Goal: Information Seeking & Learning: Find specific page/section

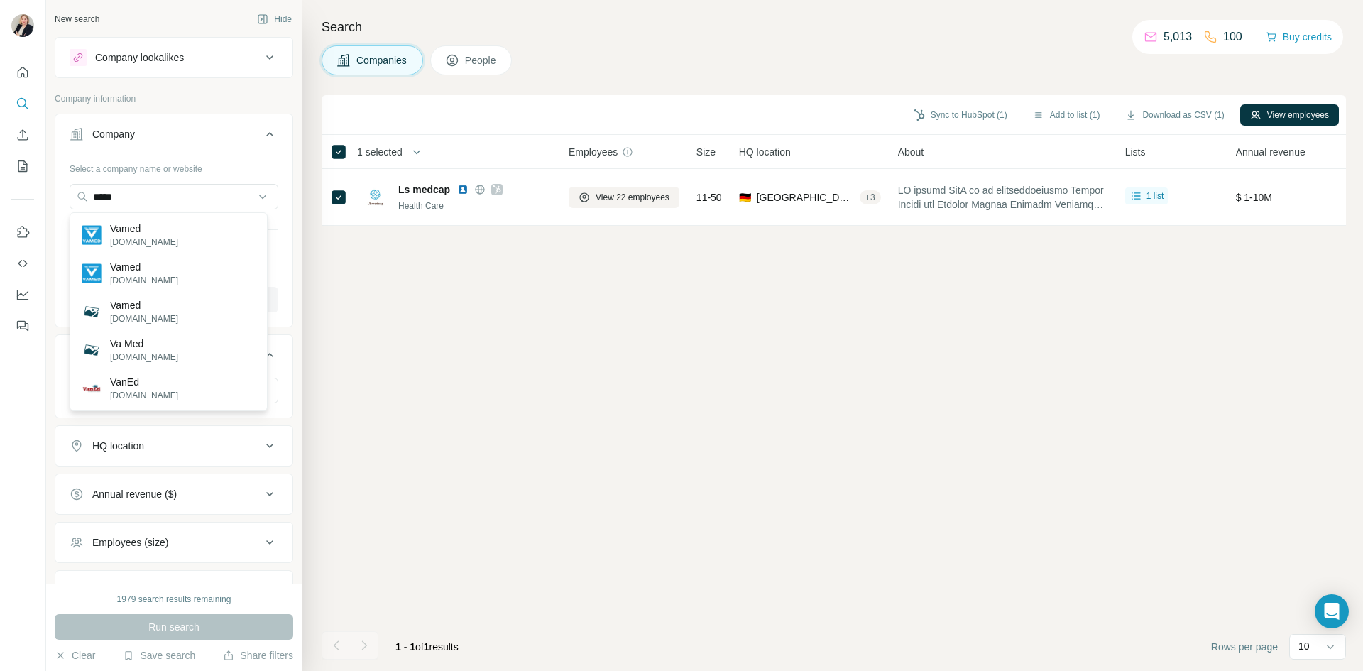
drag, startPoint x: 136, startPoint y: 194, endPoint x: 62, endPoint y: 201, distance: 74.8
click at [62, 201] on div "Select a company name or website ***** Upload a CSV of company websites. Your l…" at bounding box center [173, 240] width 237 height 167
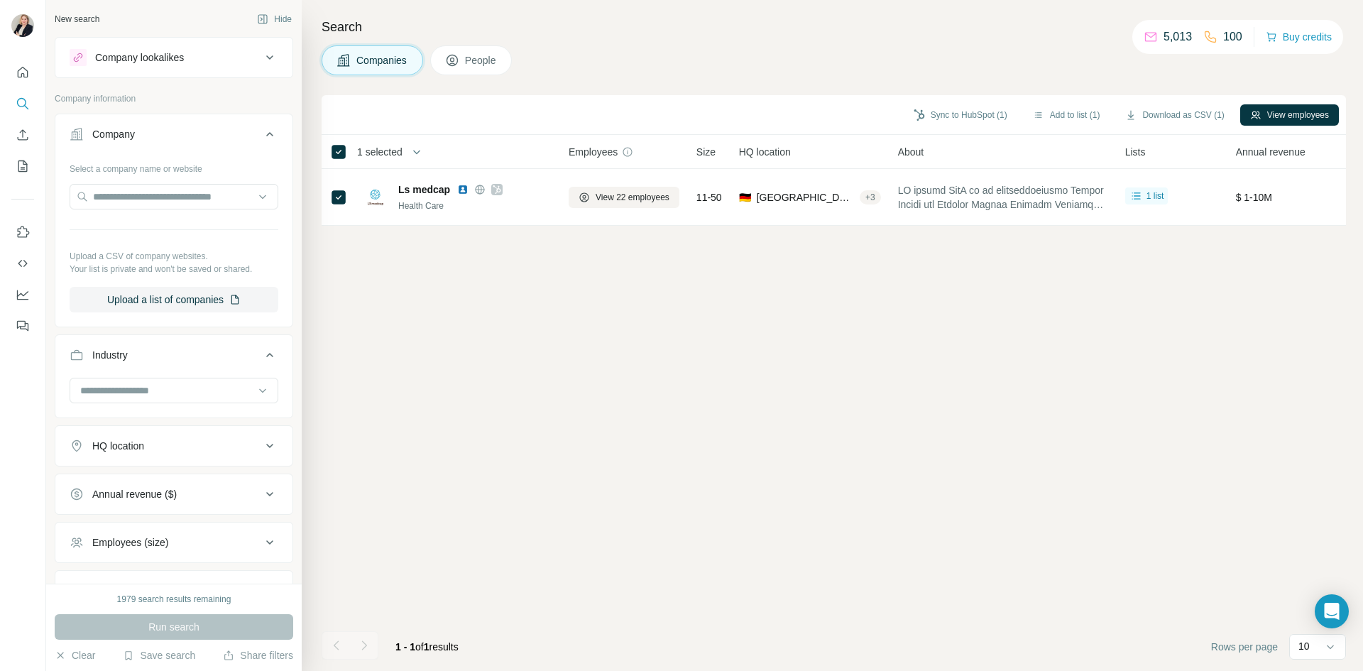
click at [468, 312] on div "Sync to HubSpot (1) Add to list (1) Download as CSV (1) View employees 1 select…" at bounding box center [833, 383] width 1024 height 576
click at [162, 391] on input at bounding box center [166, 391] width 175 height 16
type input "*"
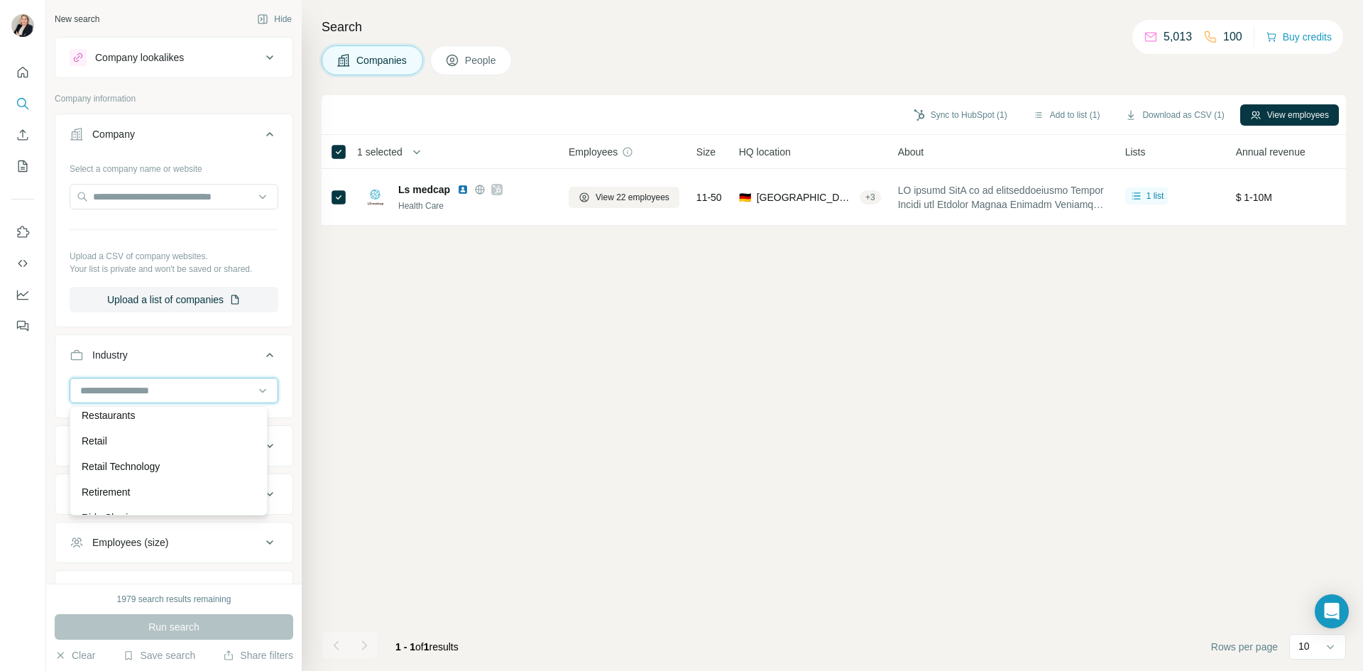
scroll to position [12364, 0]
click at [104, 419] on p "Retail" at bounding box center [95, 412] width 26 height 14
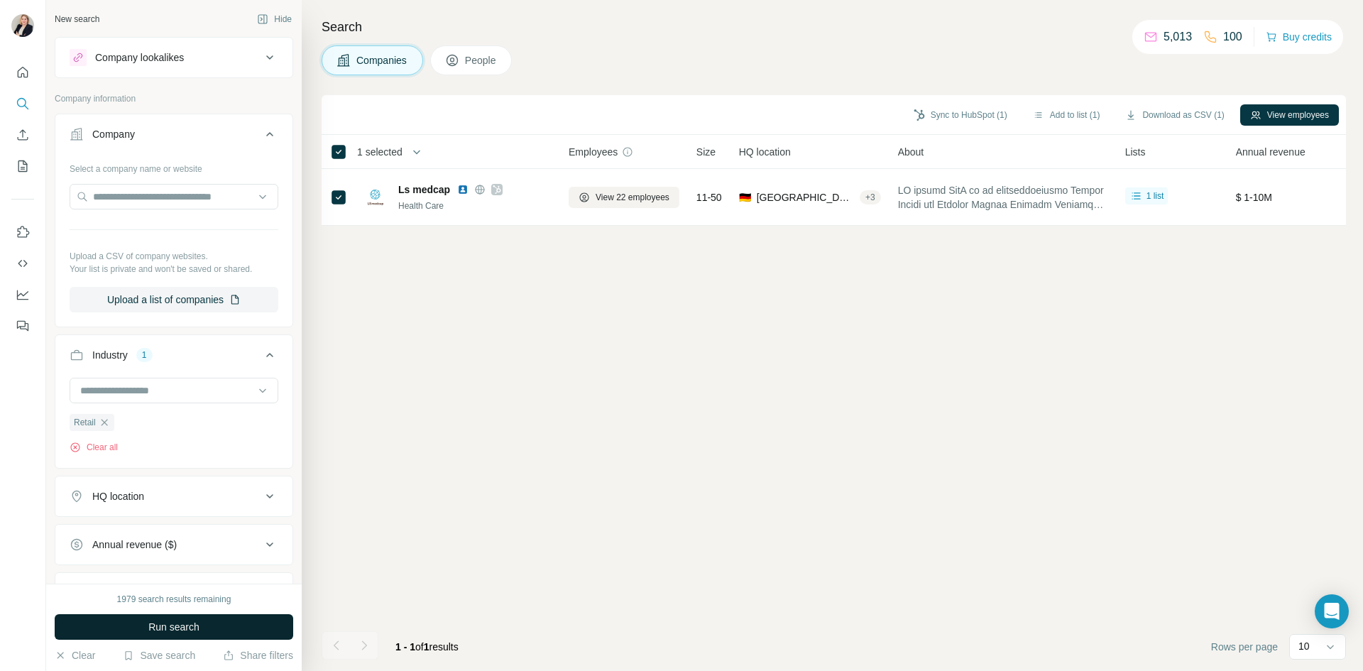
click at [133, 629] on button "Run search" at bounding box center [174, 627] width 238 height 26
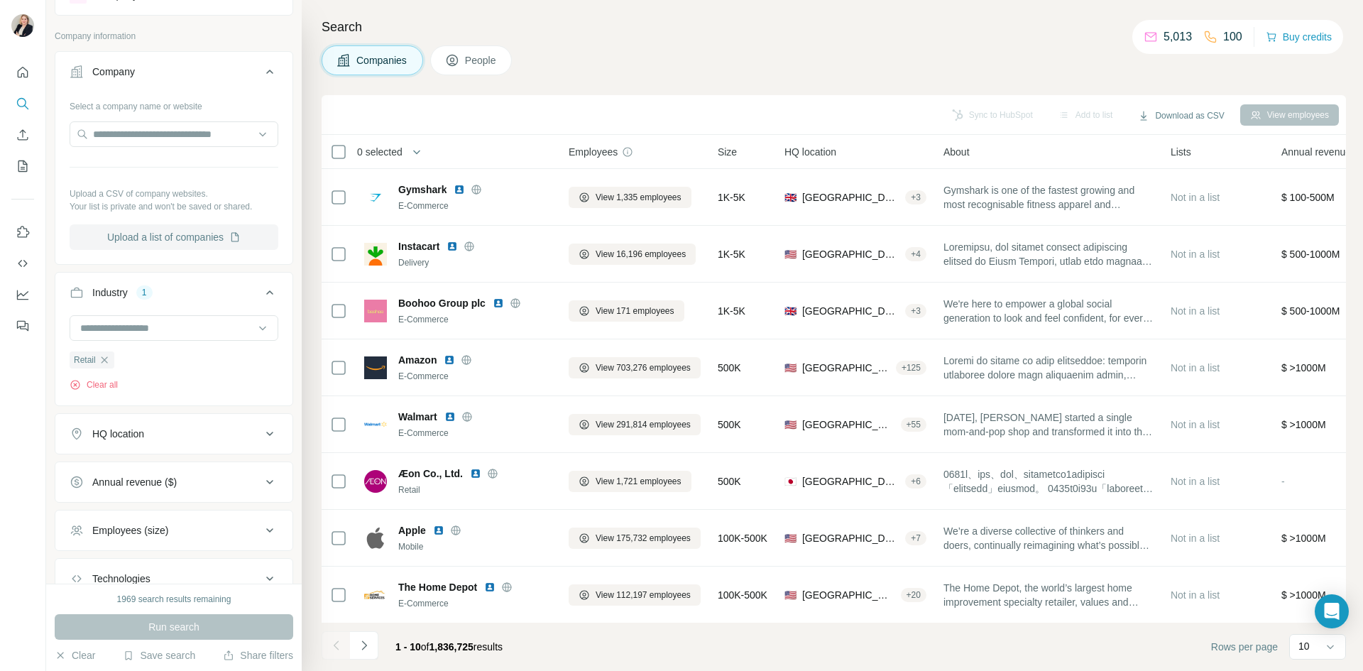
scroll to position [71, 0]
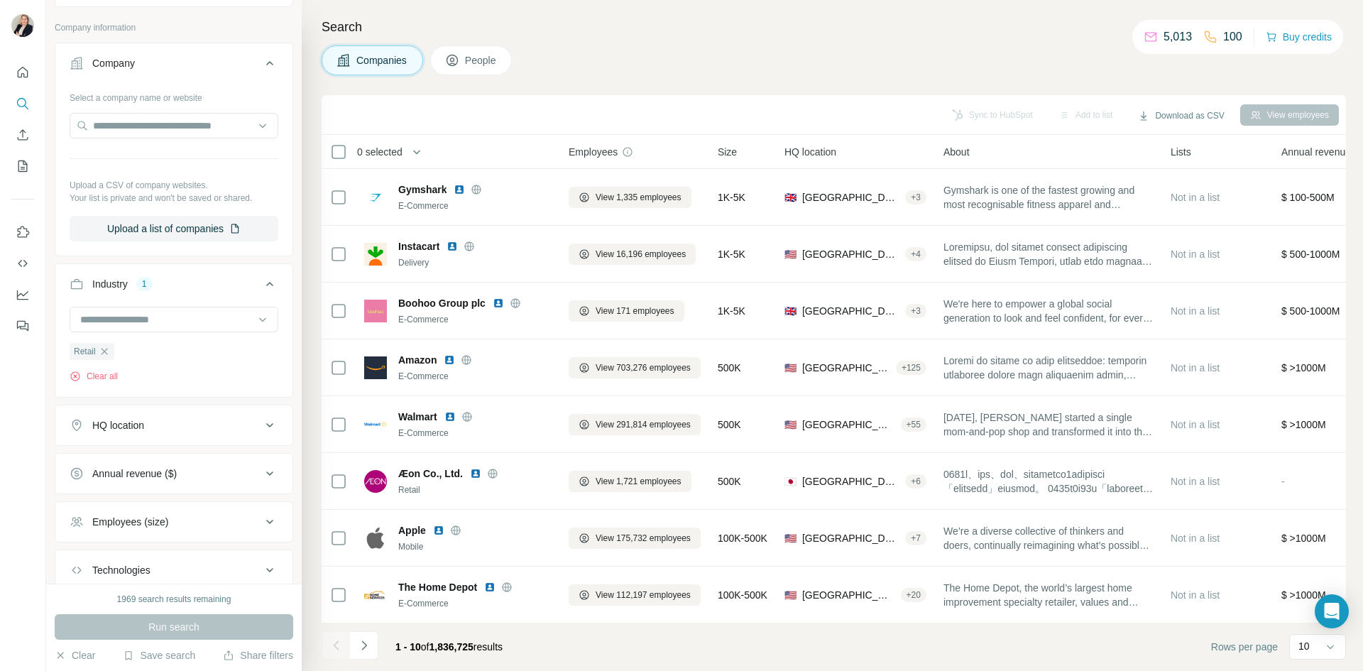
click at [265, 428] on icon at bounding box center [269, 425] width 17 height 17
click at [198, 462] on input "text" at bounding box center [174, 461] width 209 height 26
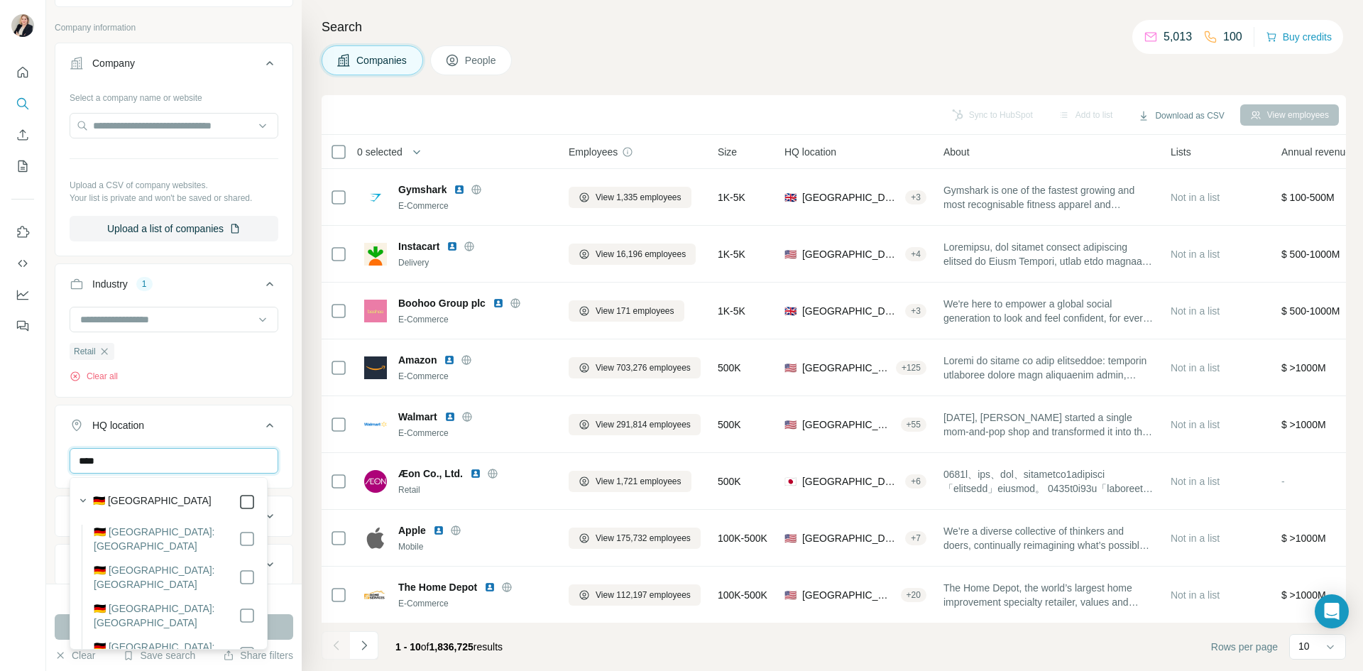
type input "****"
click at [31, 483] on div at bounding box center [23, 335] width 46 height 671
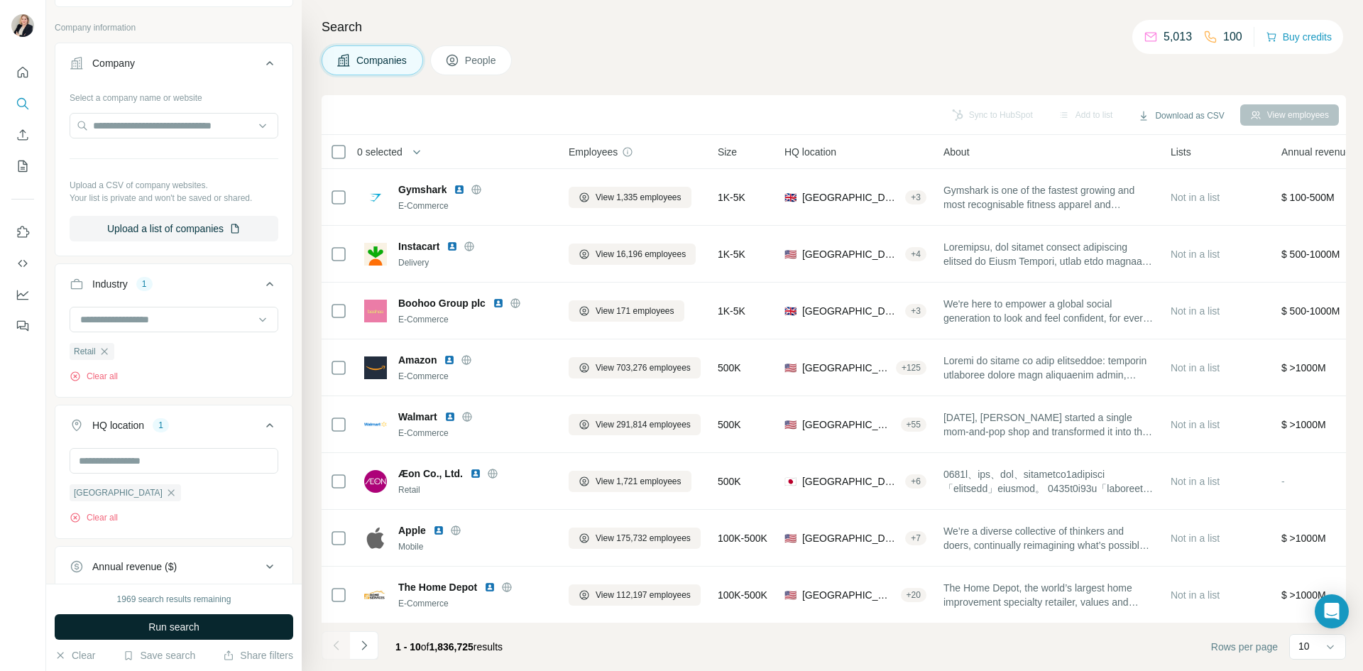
click at [137, 632] on button "Run search" at bounding box center [174, 627] width 238 height 26
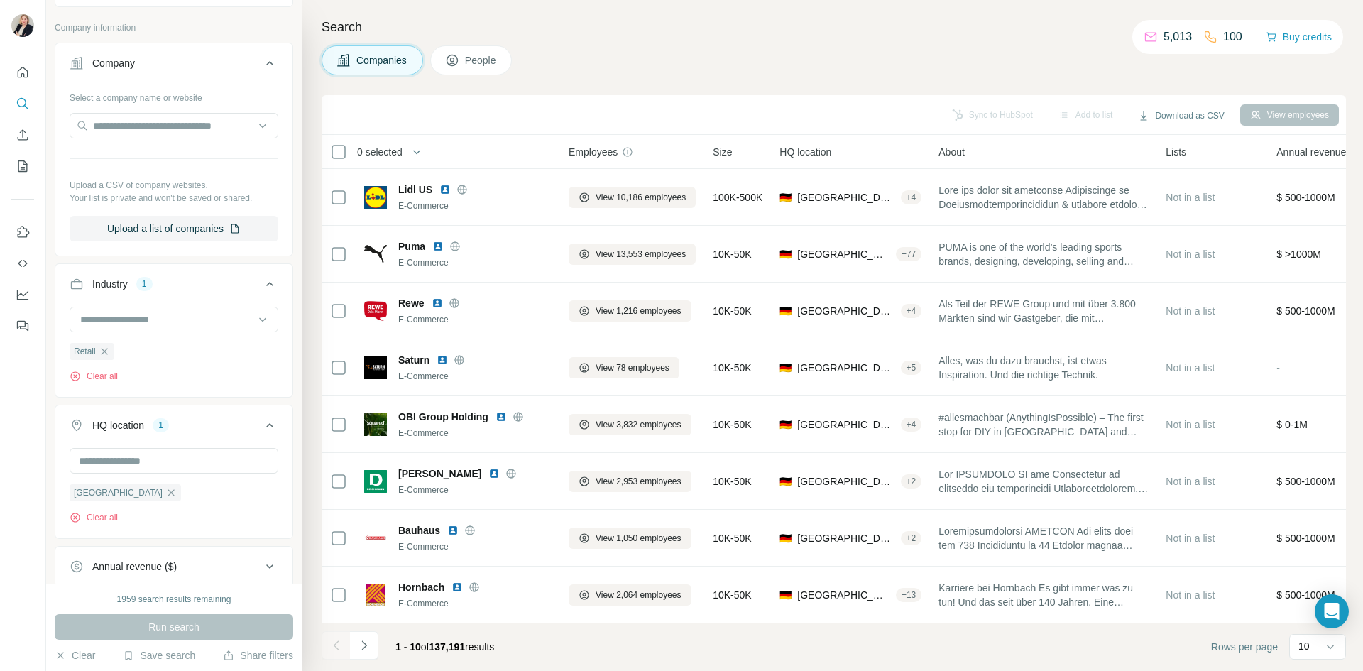
click at [492, 71] on button "People" at bounding box center [471, 60] width 82 height 30
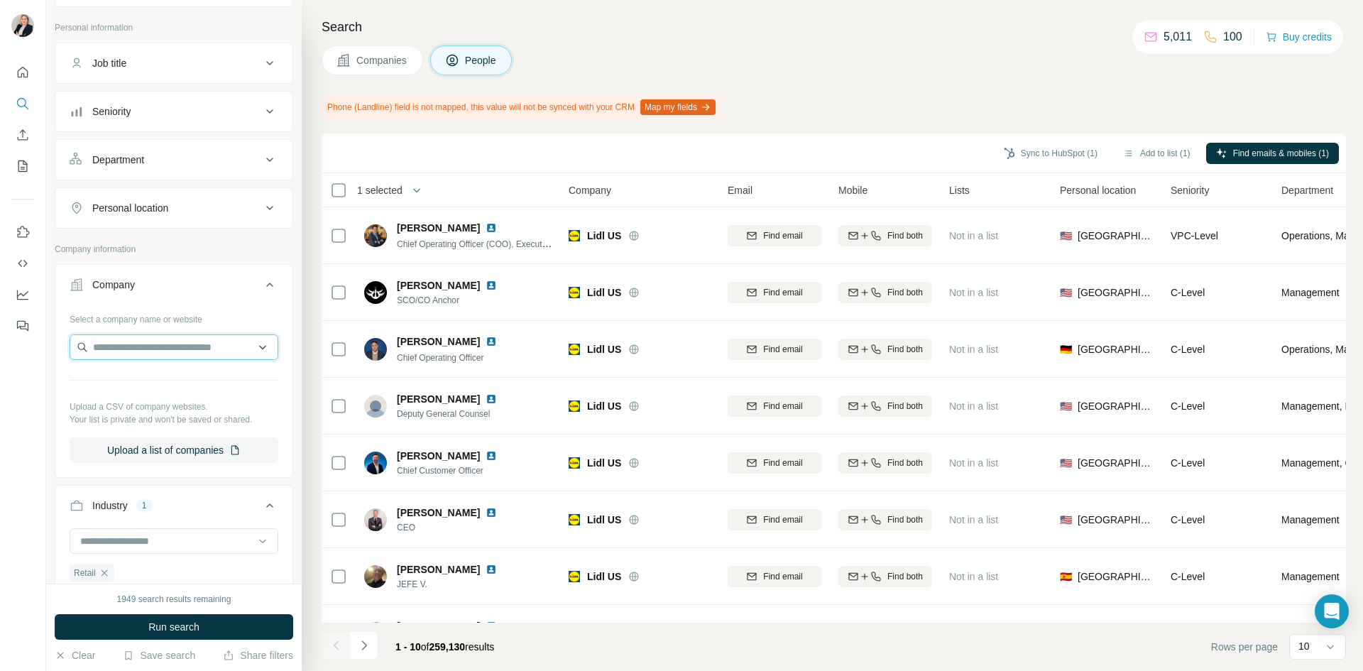
click at [162, 348] on input "text" at bounding box center [174, 347] width 209 height 26
type input "*******"
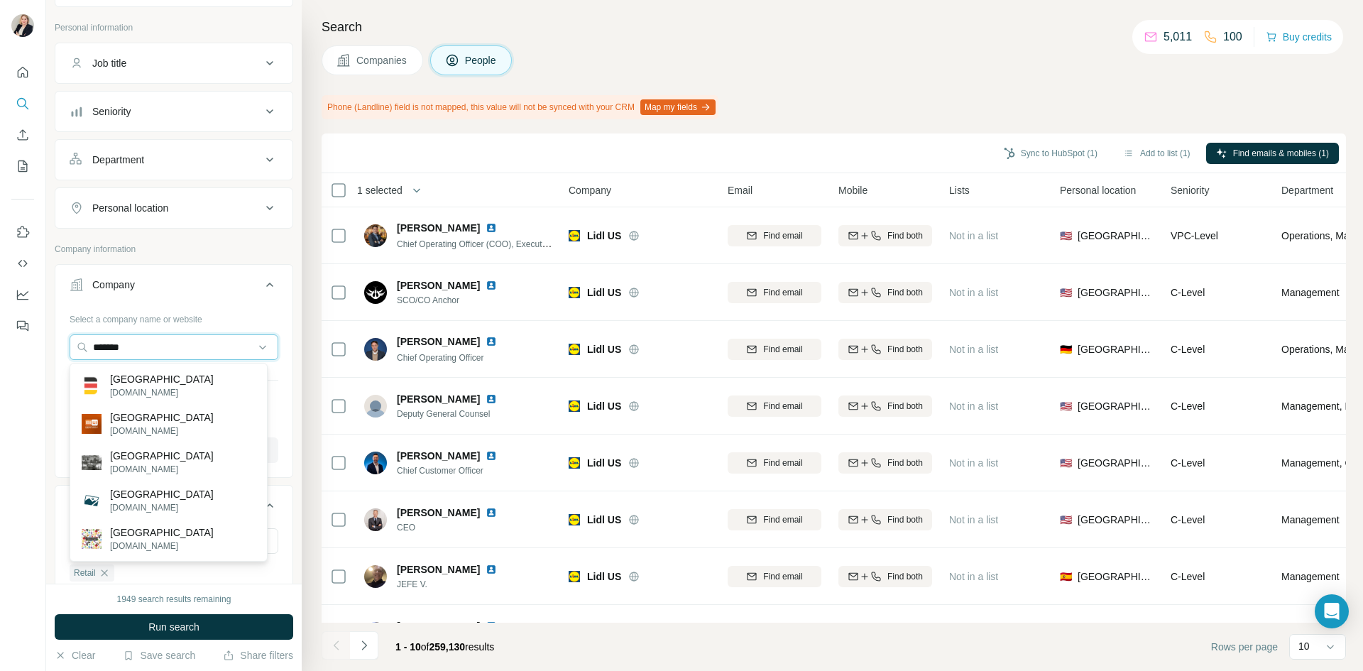
drag, startPoint x: 162, startPoint y: 349, endPoint x: 0, endPoint y: 352, distance: 161.8
click at [0, 352] on div "New search Hide Company lookalikes Personal information Job title Seniority Dep…" at bounding box center [681, 335] width 1363 height 671
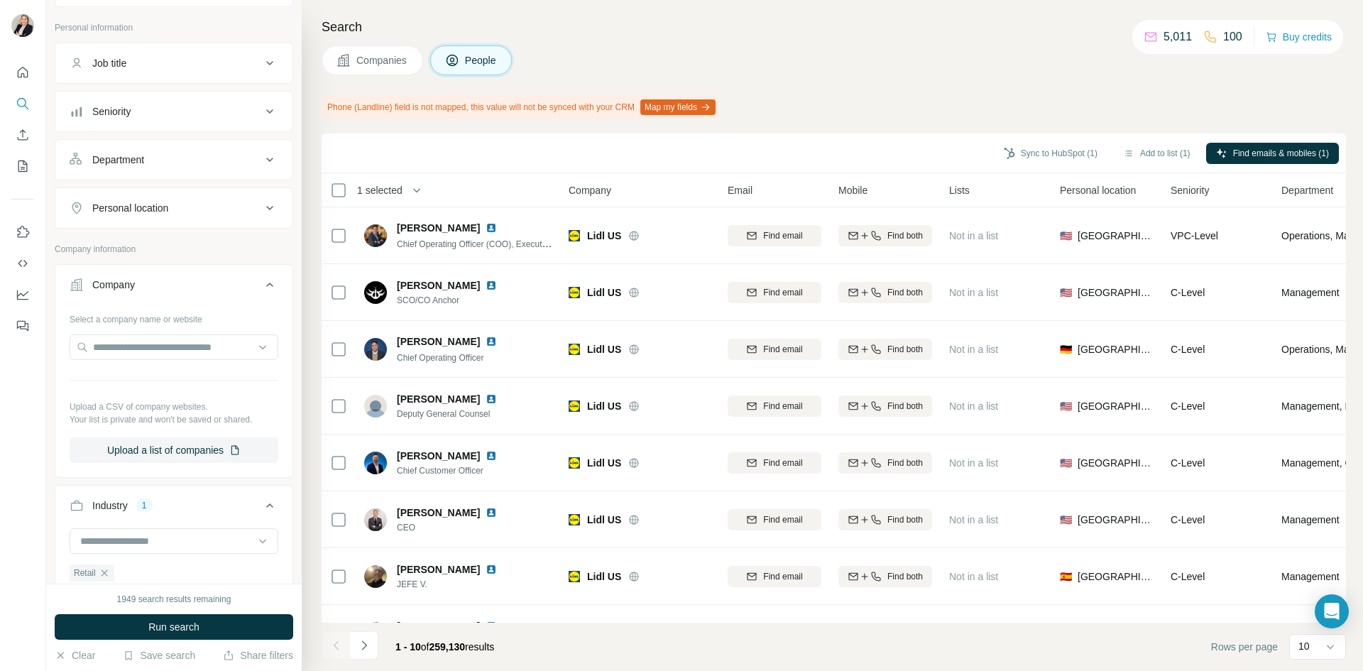
click at [221, 214] on div "Personal location" at bounding box center [166, 208] width 192 height 14
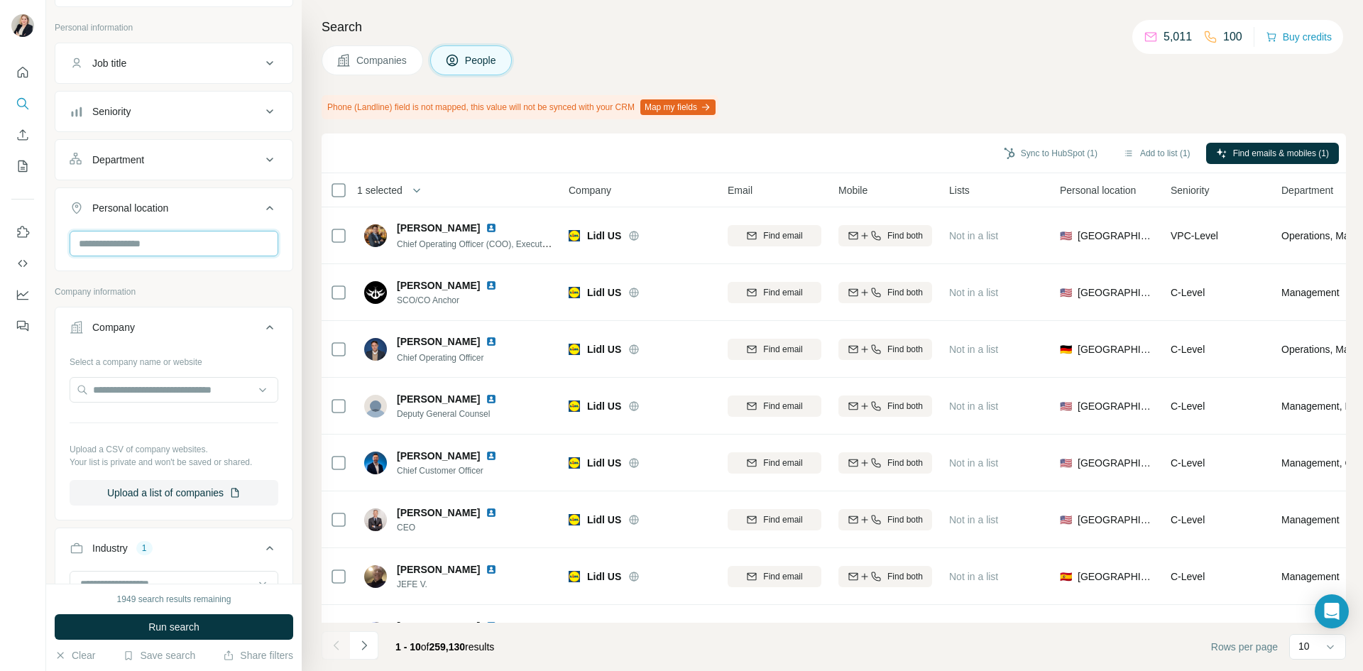
click at [199, 238] on input "text" at bounding box center [174, 244] width 209 height 26
type input "******"
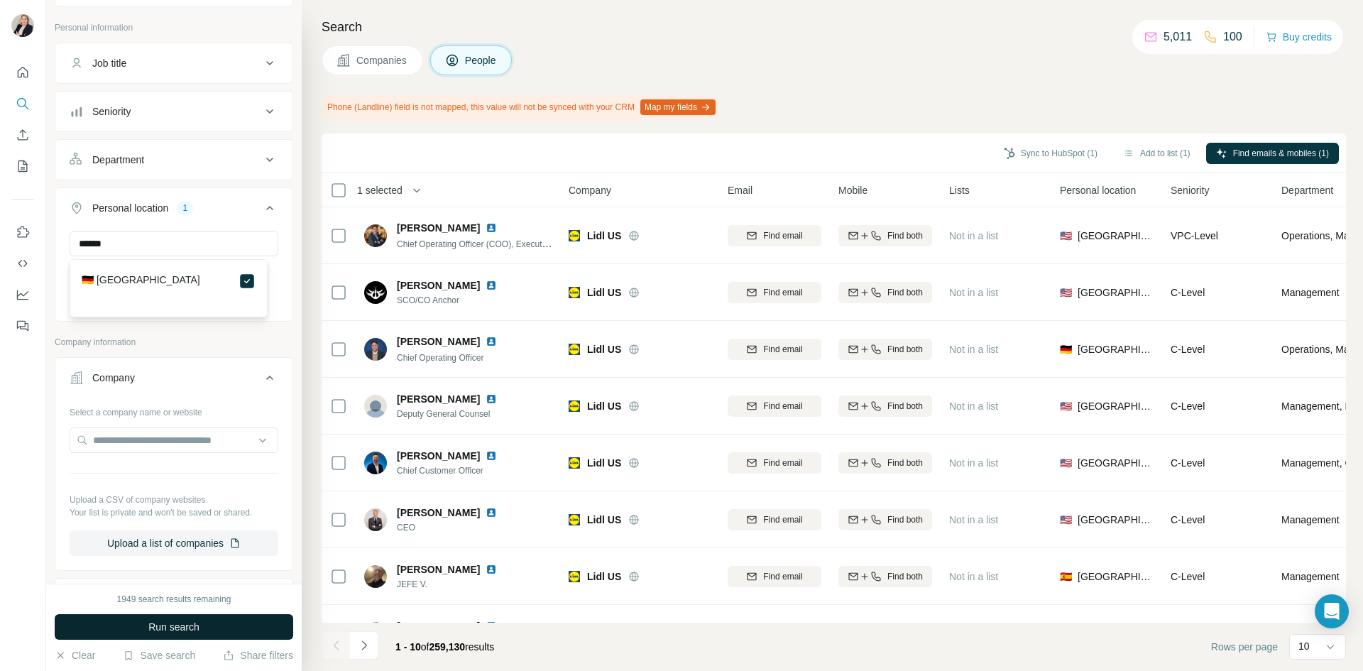
click at [163, 627] on span "Run search" at bounding box center [173, 627] width 51 height 14
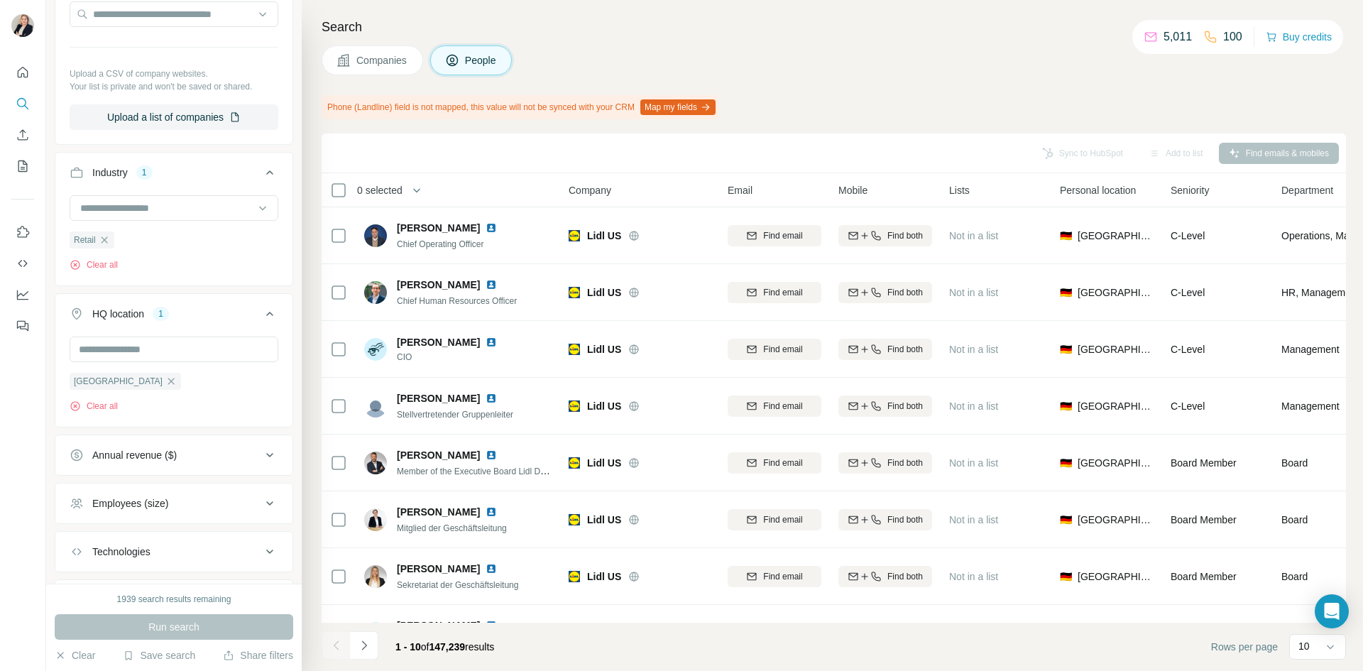
click at [386, 65] on span "Companies" at bounding box center [382, 60] width 52 height 14
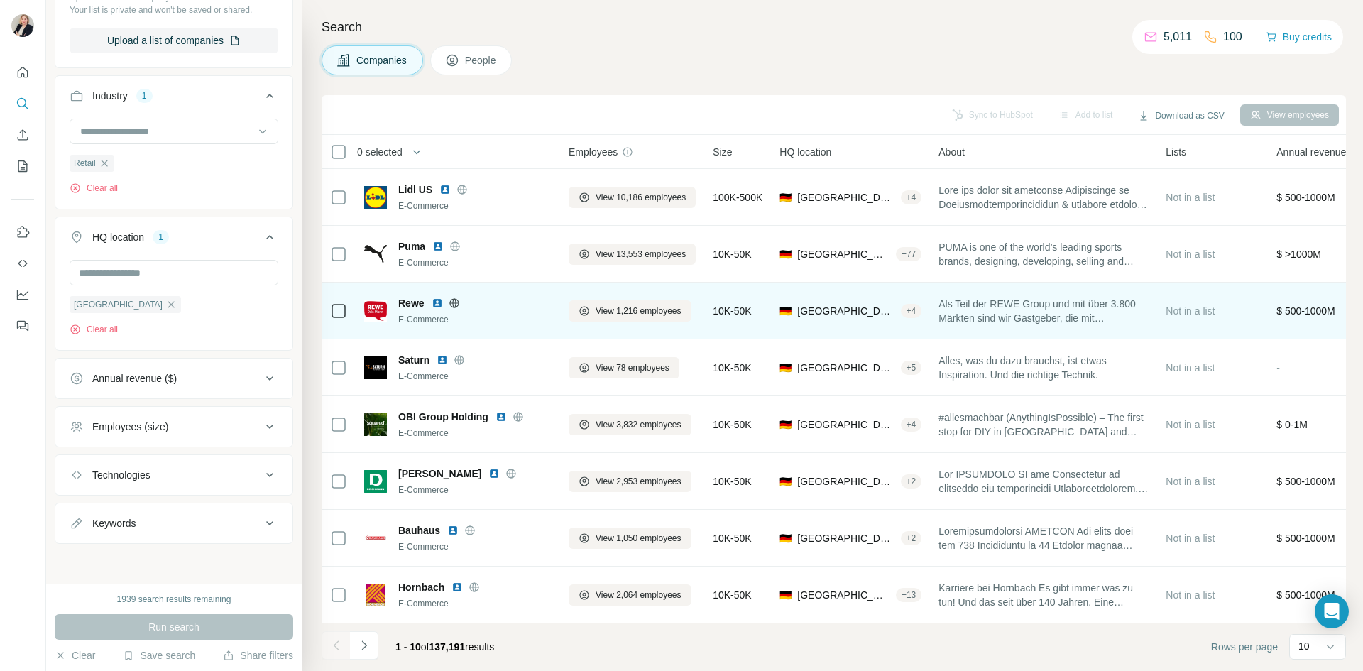
scroll to position [182, 0]
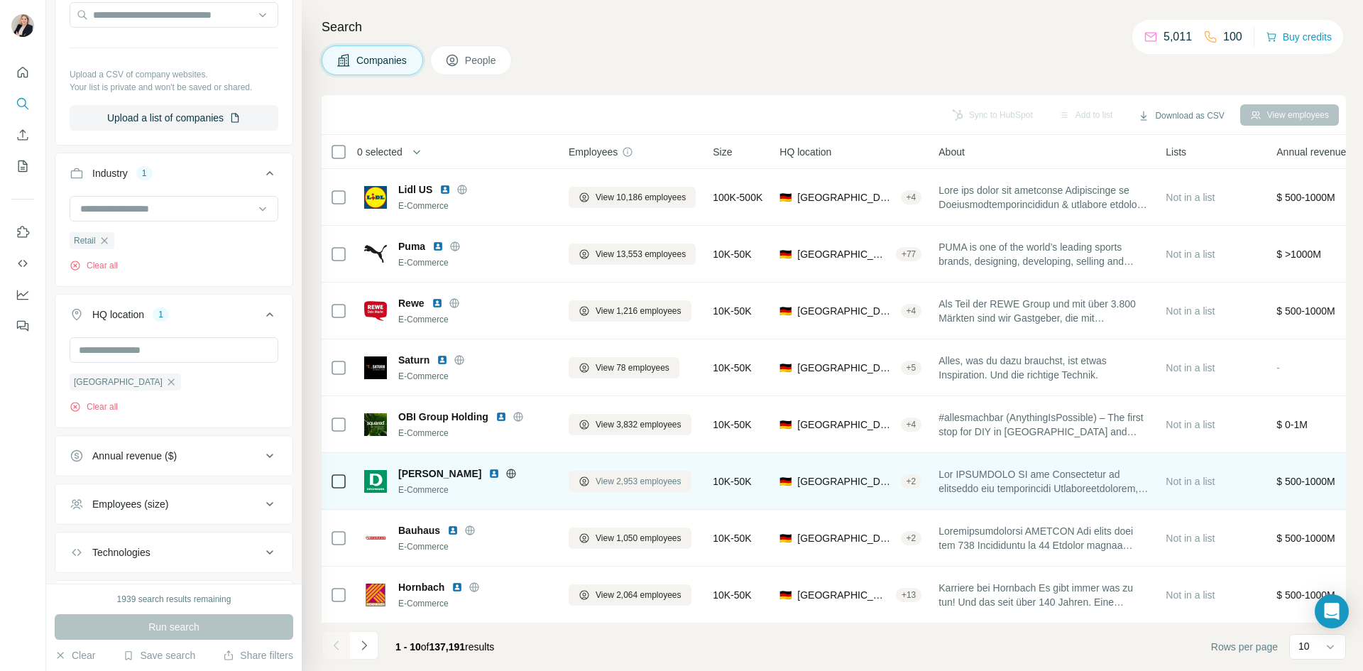
click at [628, 480] on span "View 2,953 employees" at bounding box center [638, 481] width 86 height 13
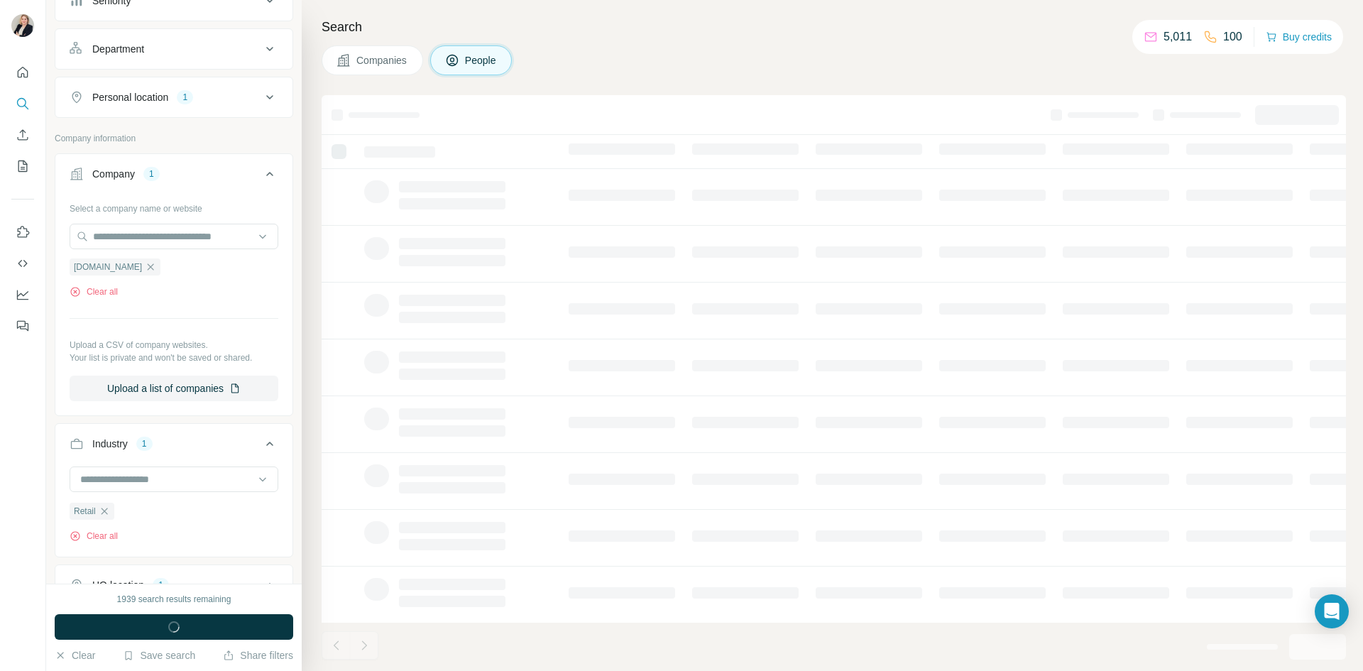
scroll to position [403, 0]
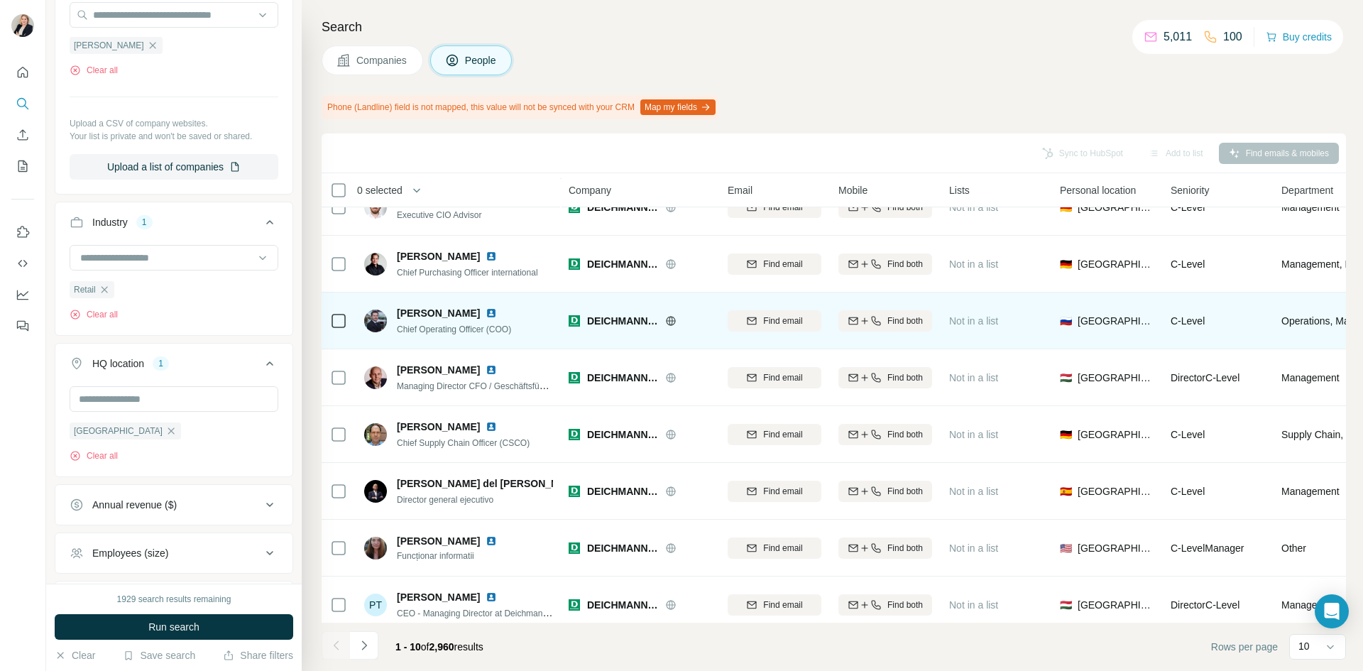
scroll to position [160, 0]
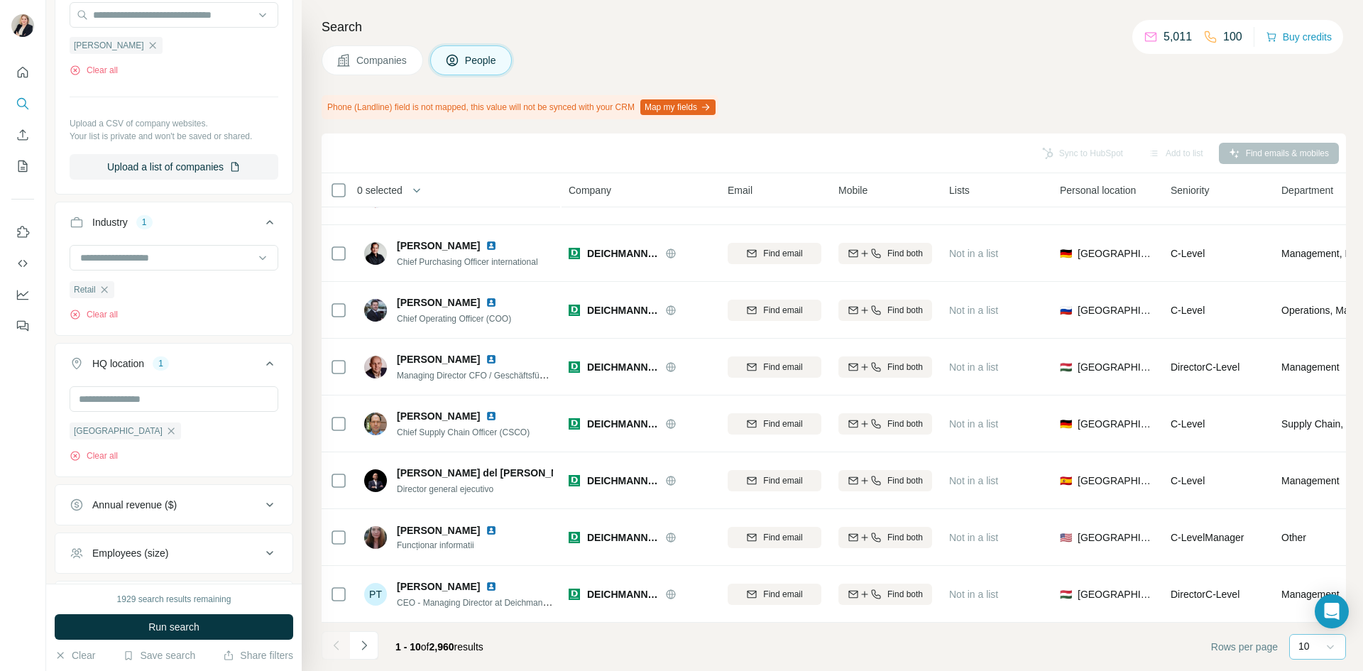
click at [1333, 648] on icon at bounding box center [1330, 646] width 14 height 14
click at [1312, 539] on p "60" at bounding box center [1306, 538] width 11 height 14
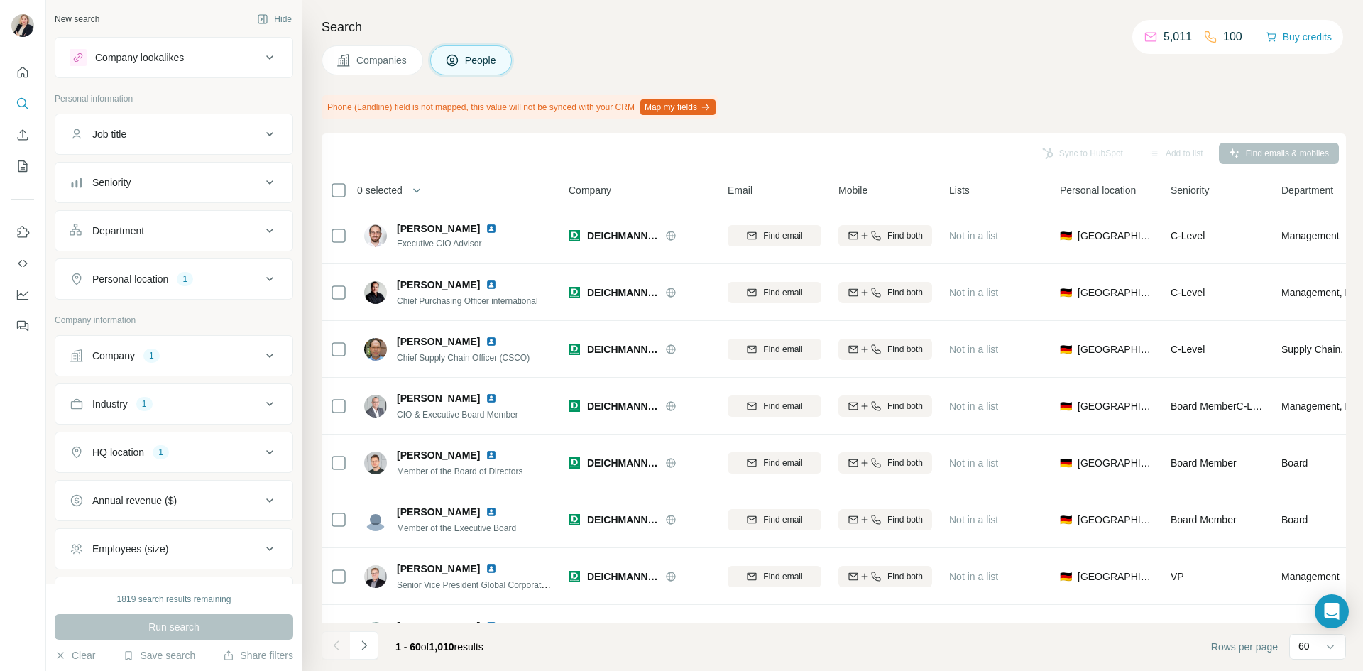
click at [263, 136] on icon at bounding box center [269, 134] width 17 height 17
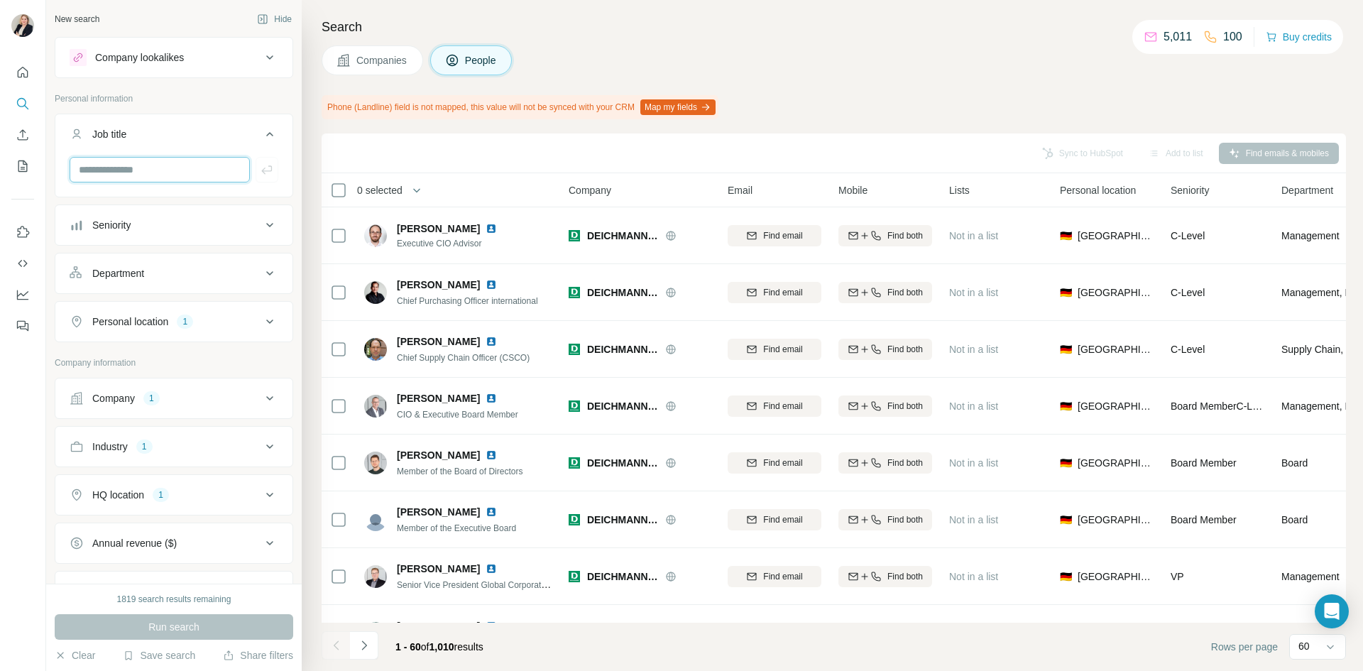
click at [158, 168] on input "text" at bounding box center [160, 170] width 180 height 26
type input "**"
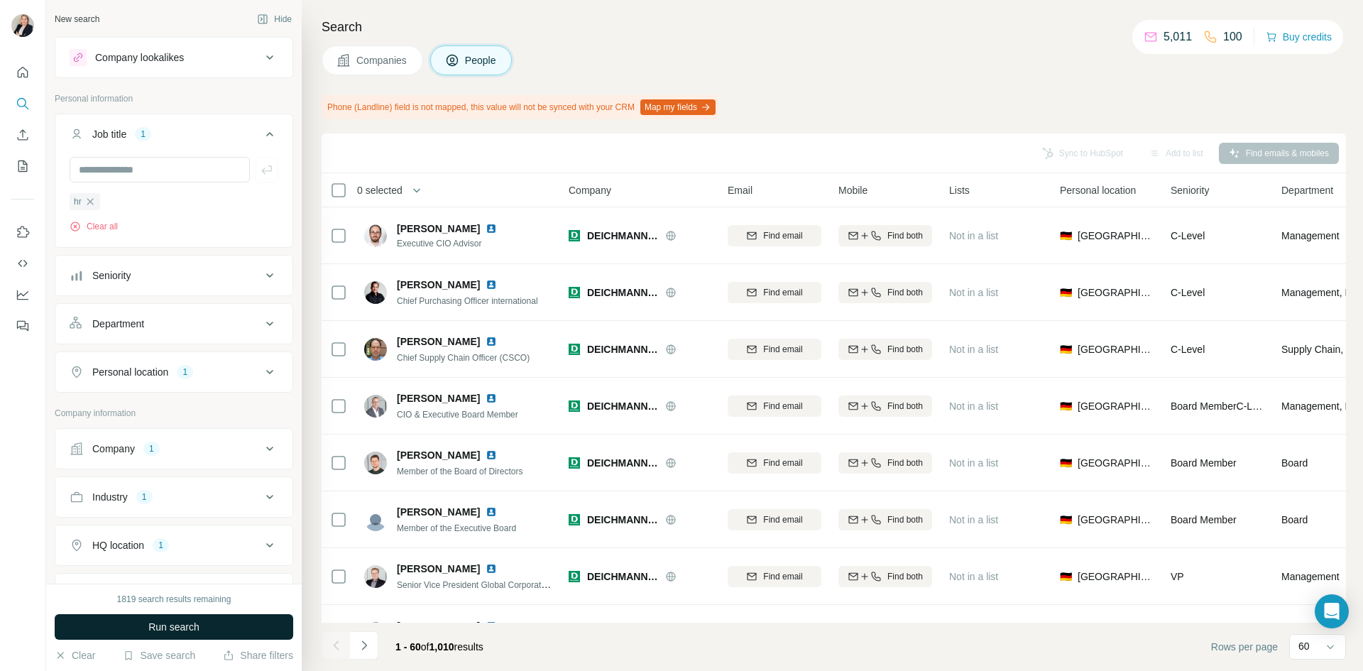
click at [159, 625] on span "Run search" at bounding box center [173, 627] width 51 height 14
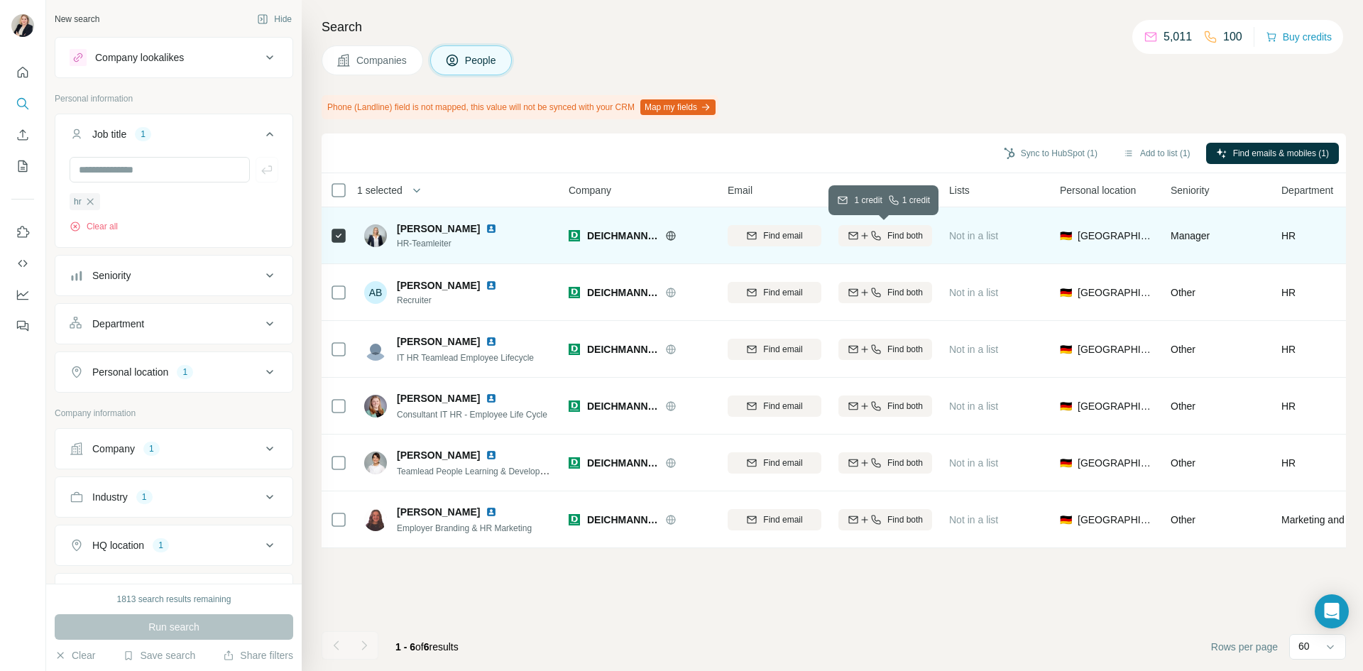
click at [891, 237] on span "Find both" at bounding box center [904, 235] width 35 height 13
